Goal: Information Seeking & Learning: Learn about a topic

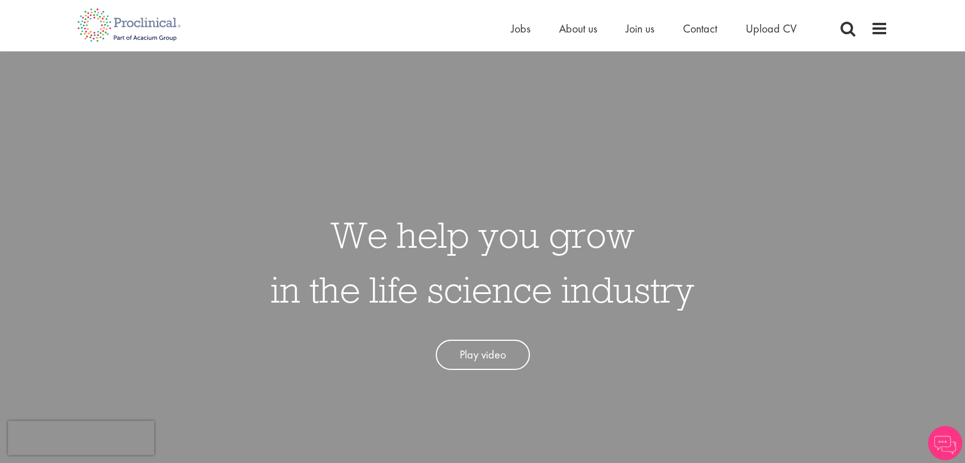
click at [876, 22] on span at bounding box center [879, 28] width 17 height 17
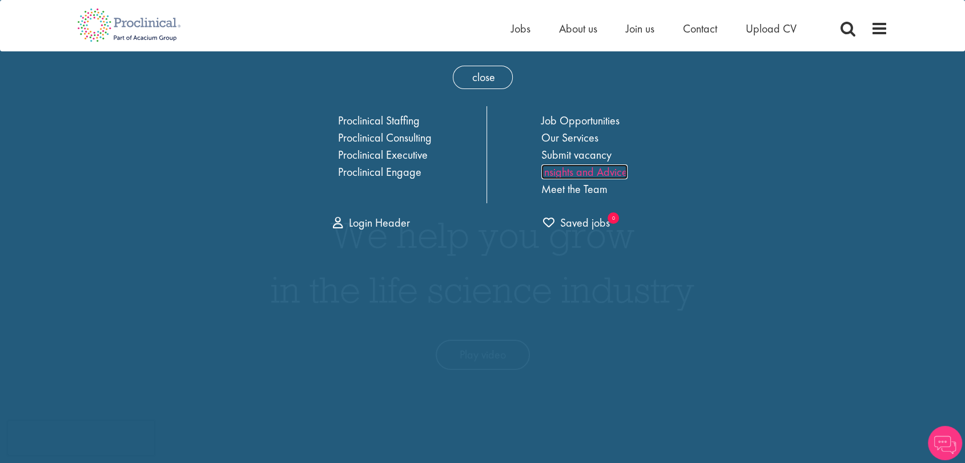
click at [612, 174] on link "Insights and Advice" at bounding box center [585, 172] width 86 height 15
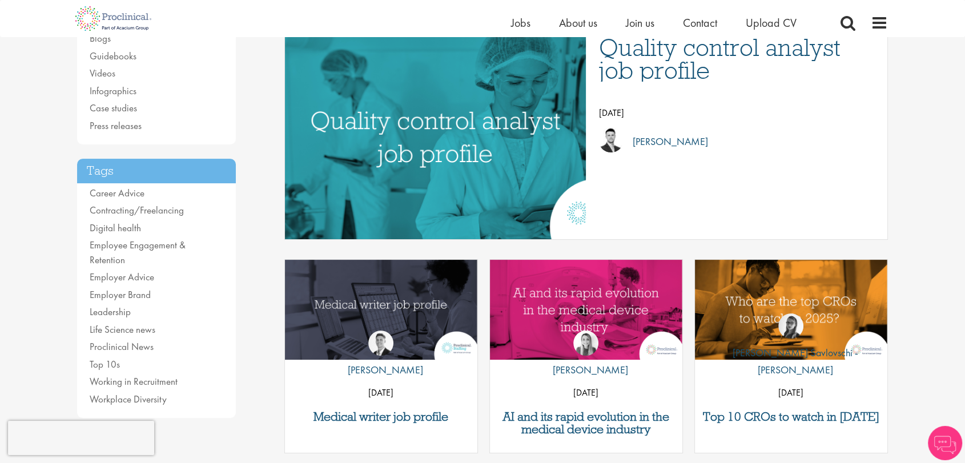
scroll to position [160, 0]
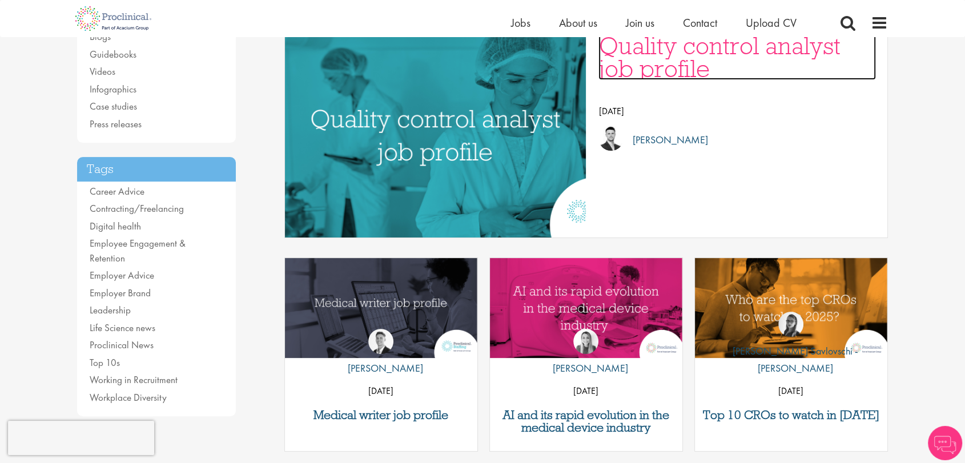
click at [631, 48] on h3 "Quality control analyst job profile" at bounding box center [738, 57] width 278 height 46
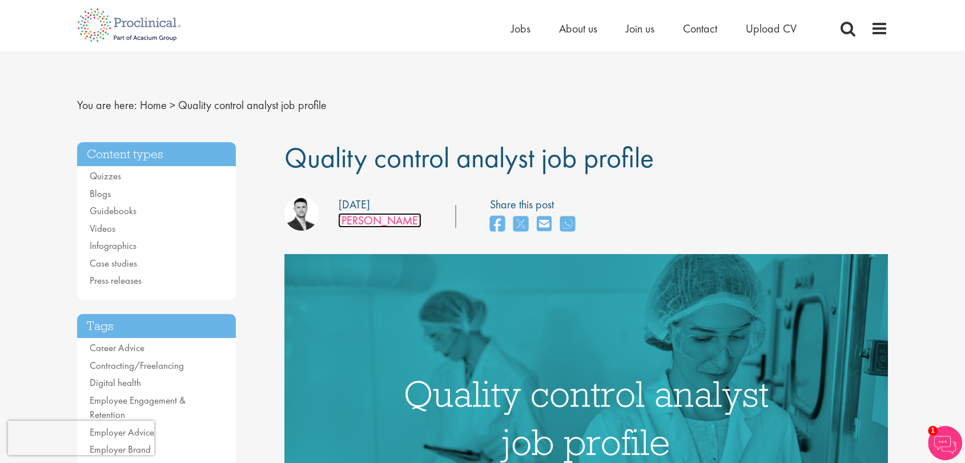
click at [372, 219] on link "[PERSON_NAME]" at bounding box center [379, 220] width 83 height 15
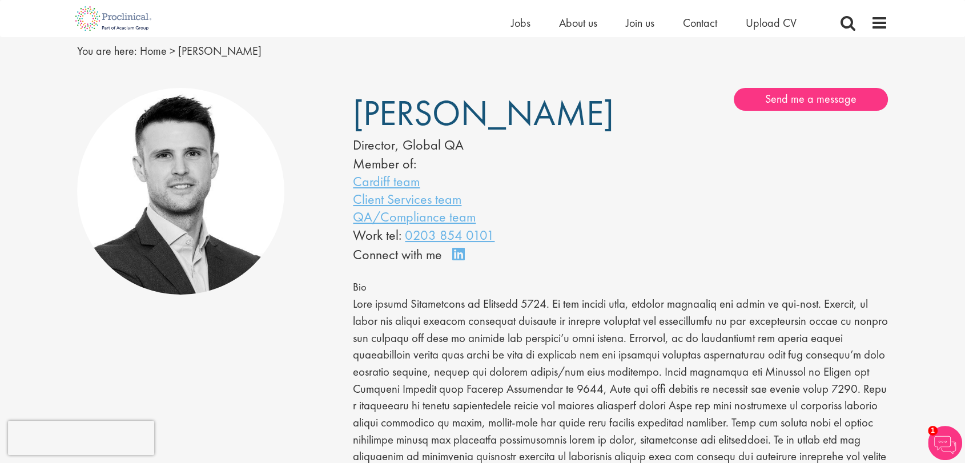
scroll to position [38, 0]
